Goal: Transaction & Acquisition: Purchase product/service

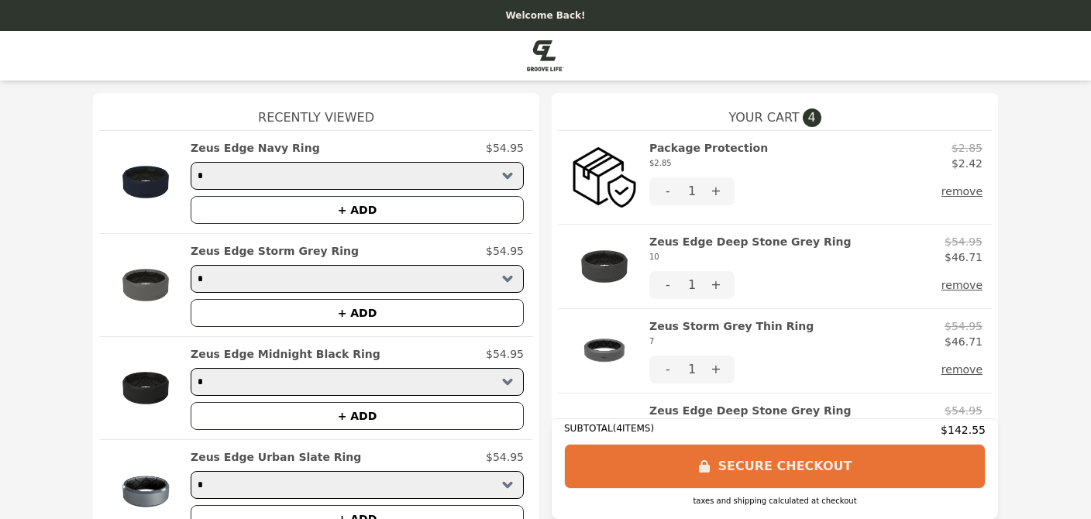
click at [968, 191] on button "remove" at bounding box center [962, 191] width 41 height 28
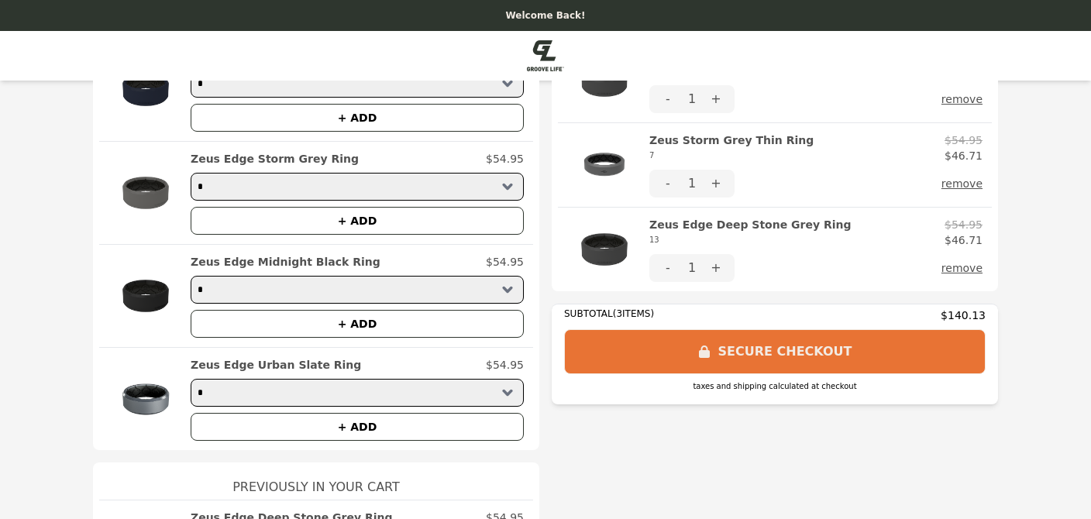
scroll to position [71, 0]
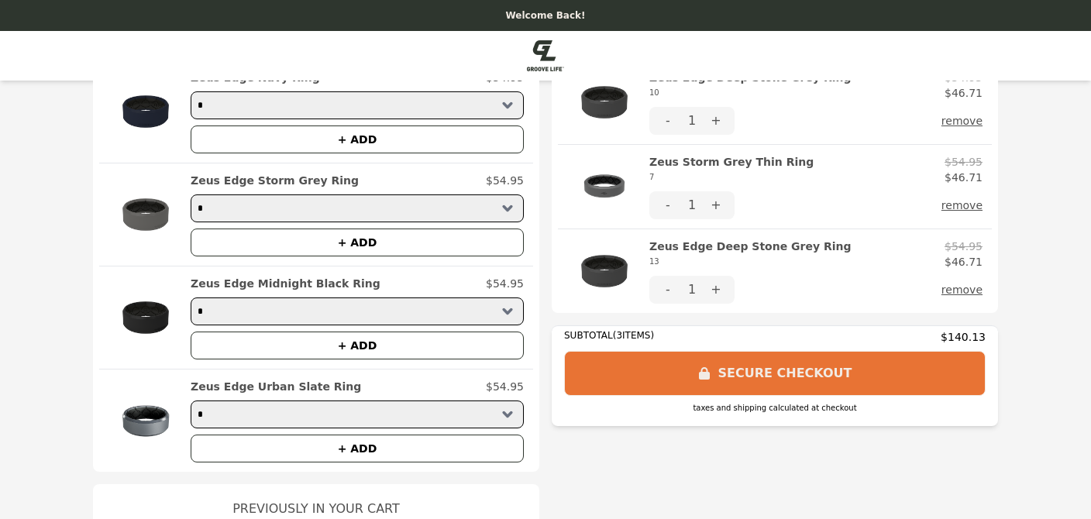
click at [970, 290] on button "remove" at bounding box center [962, 290] width 41 height 28
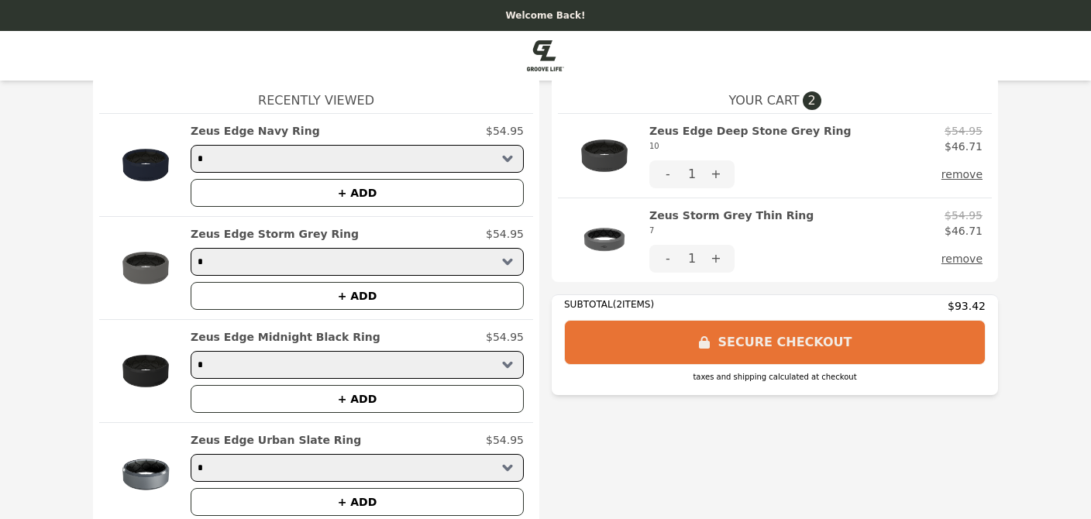
scroll to position [0, 0]
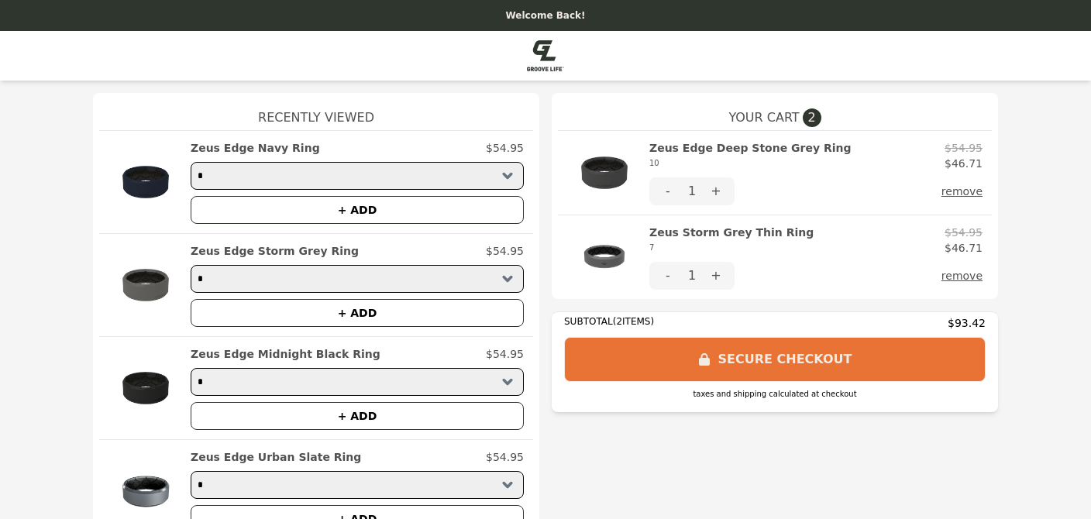
click at [545, 64] on img at bounding box center [545, 55] width 37 height 31
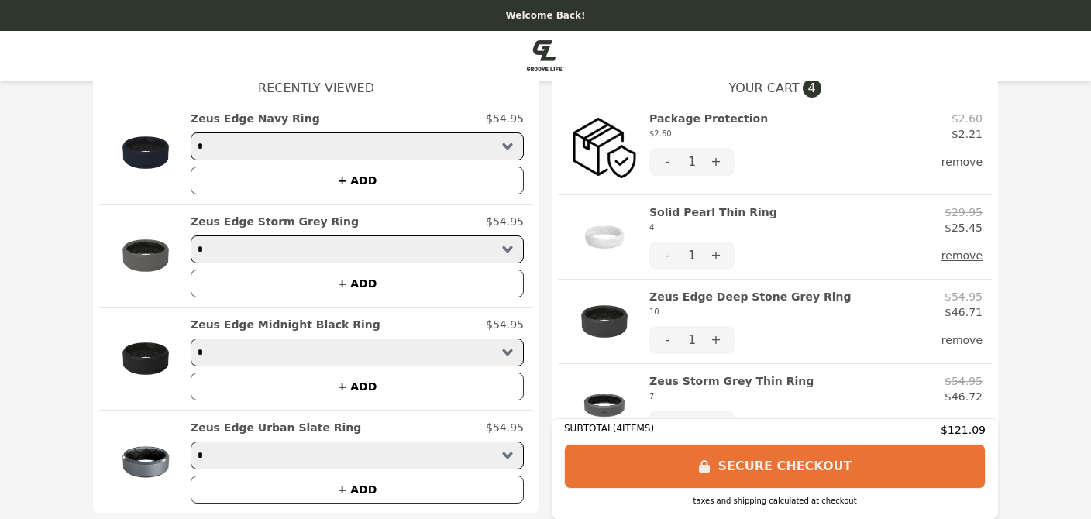
scroll to position [17, 0]
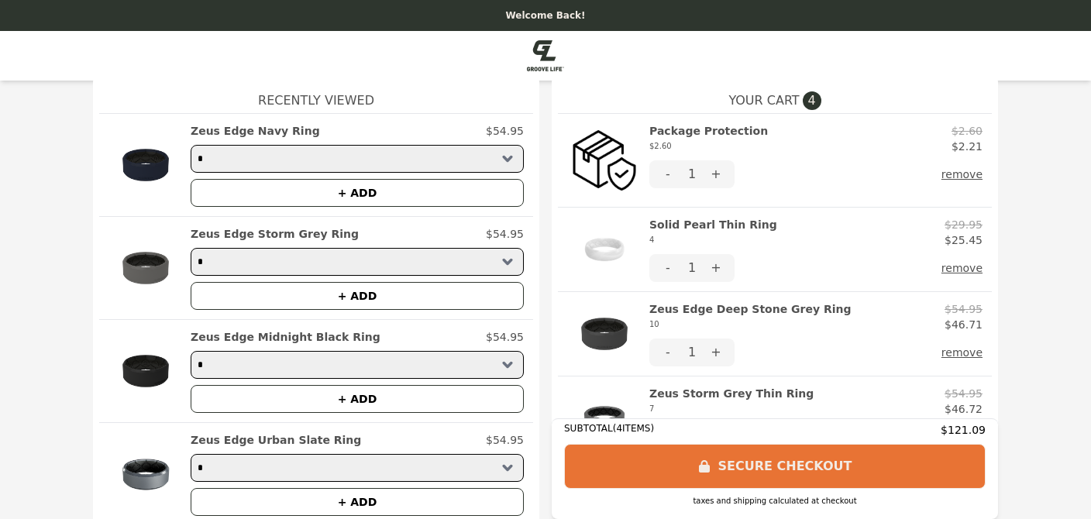
click at [961, 170] on button "remove" at bounding box center [962, 174] width 41 height 28
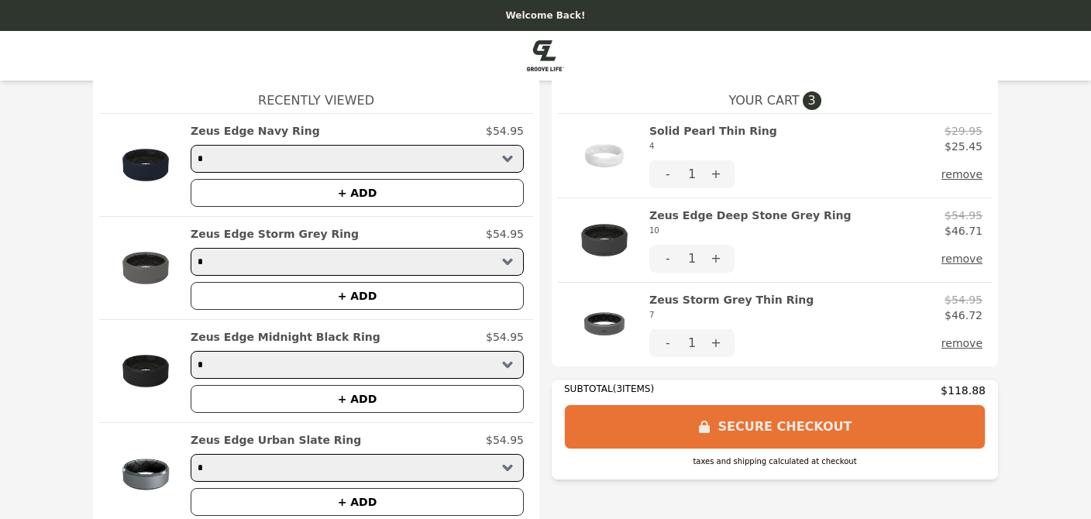
click at [732, 132] on h2 "Solid Pearl Thin Ring 4" at bounding box center [713, 138] width 128 height 31
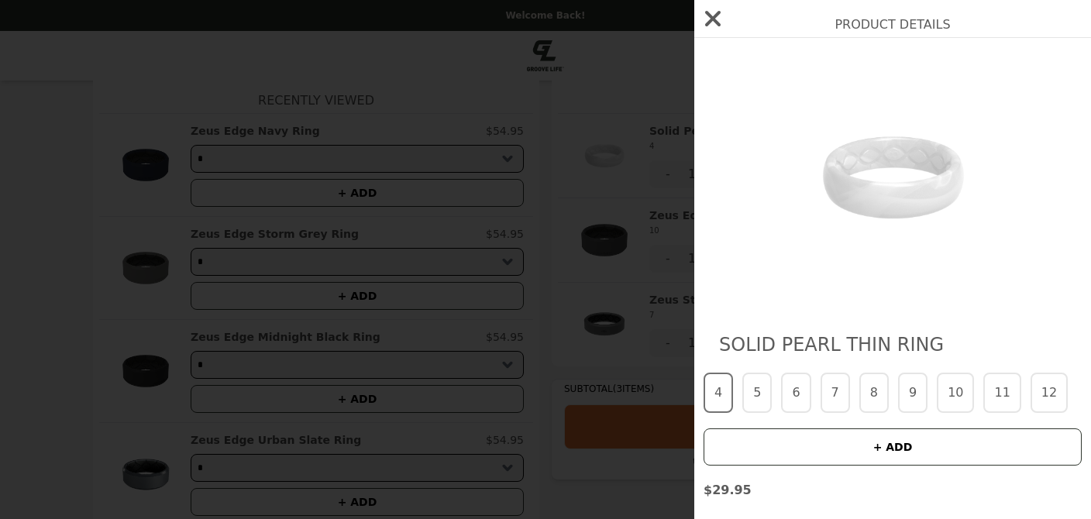
click at [837, 391] on button "7" at bounding box center [835, 393] width 29 height 40
click at [895, 444] on button "+ ADD" at bounding box center [893, 447] width 378 height 37
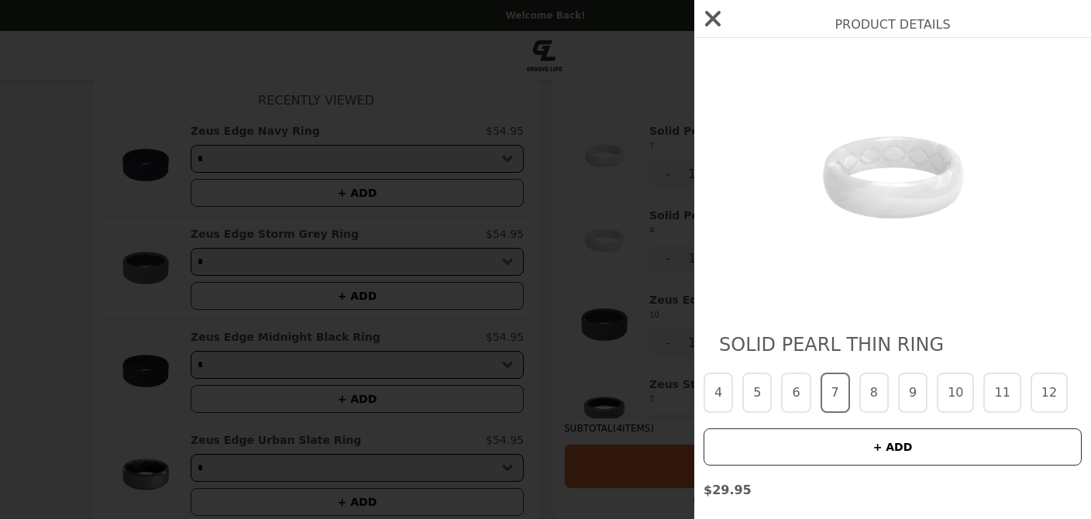
click at [716, 20] on icon "button" at bounding box center [712, 18] width 15 height 15
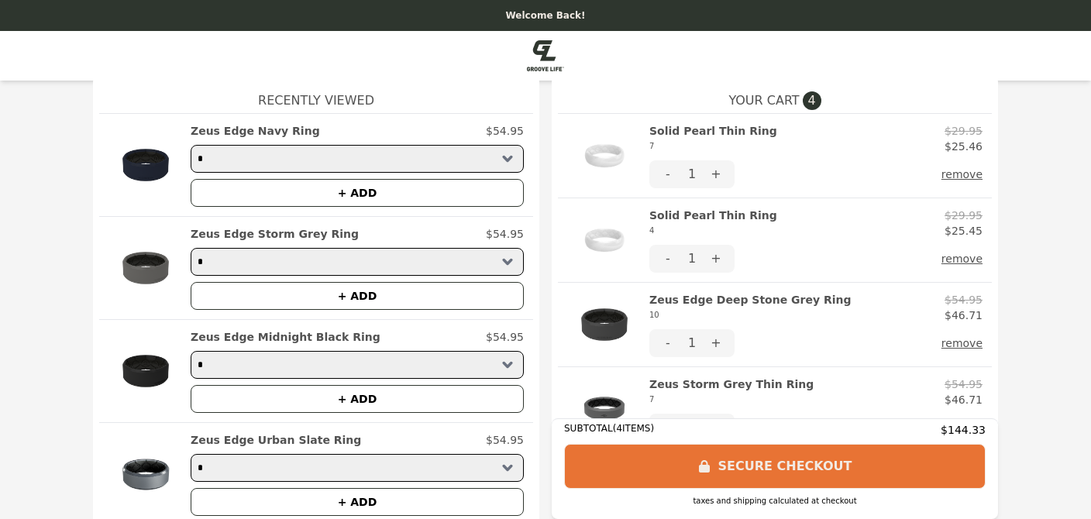
click at [964, 259] on button "remove" at bounding box center [962, 259] width 41 height 28
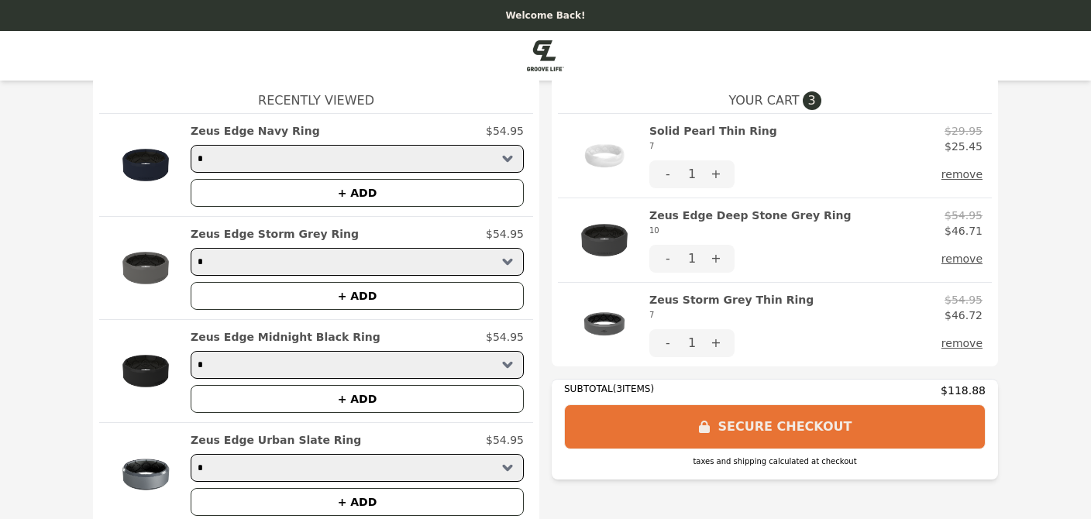
click at [969, 343] on button "remove" at bounding box center [962, 343] width 41 height 28
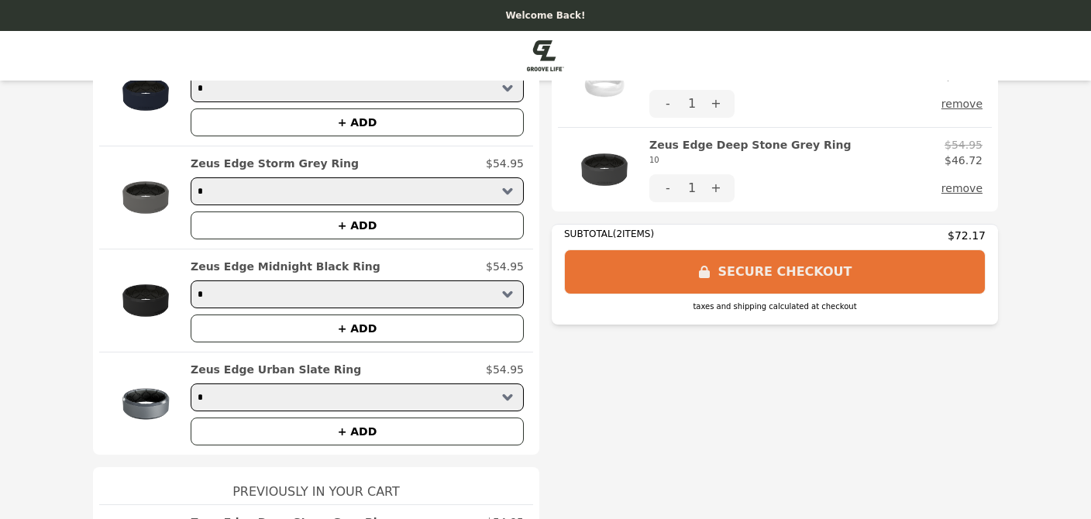
scroll to position [0, 0]
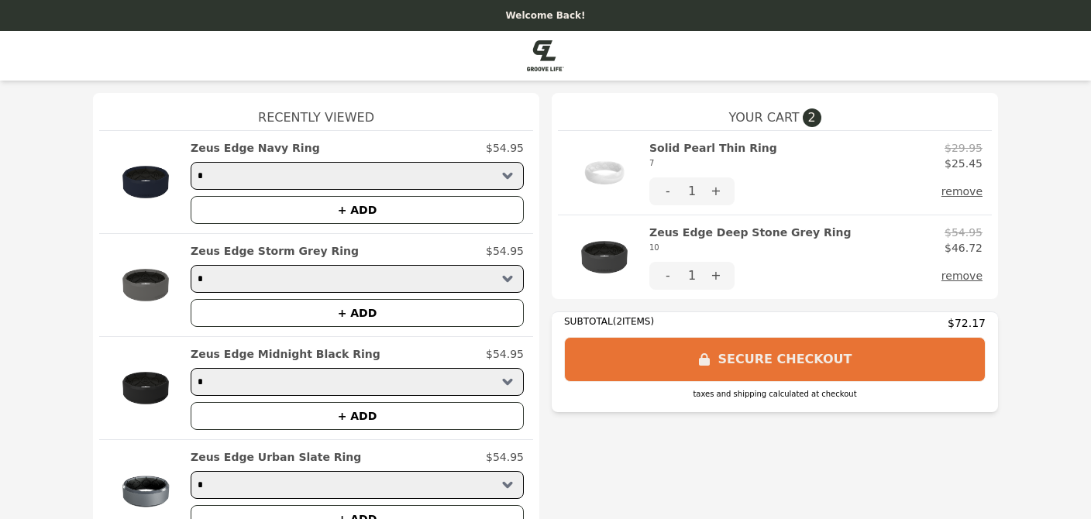
click at [767, 360] on button "SECURE CHECKOUT" at bounding box center [775, 359] width 422 height 45
